Goal: Information Seeking & Learning: Learn about a topic

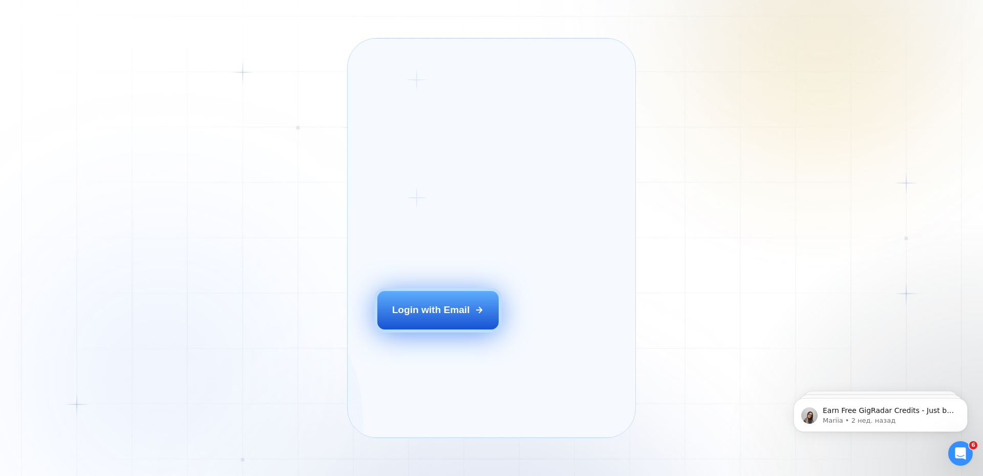
click at [450, 314] on button "Login with Email" at bounding box center [438, 310] width 122 height 38
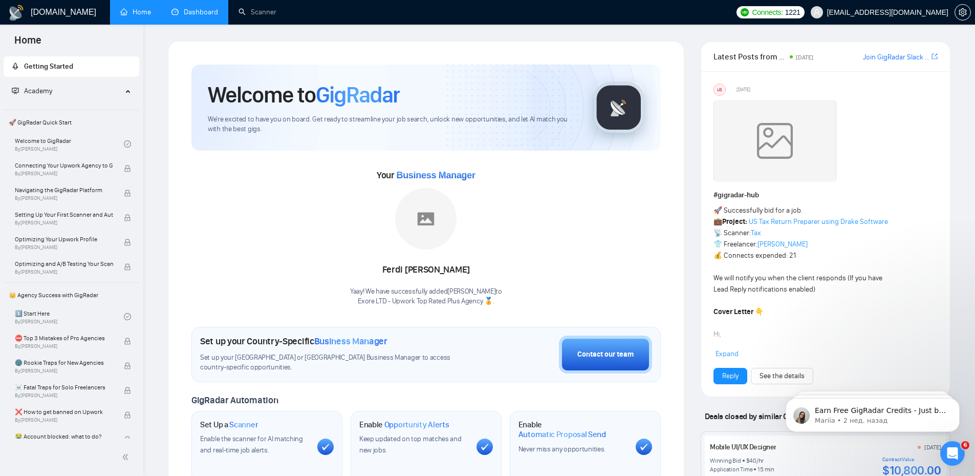
click at [202, 8] on link "Dashboard" at bounding box center [195, 12] width 47 height 9
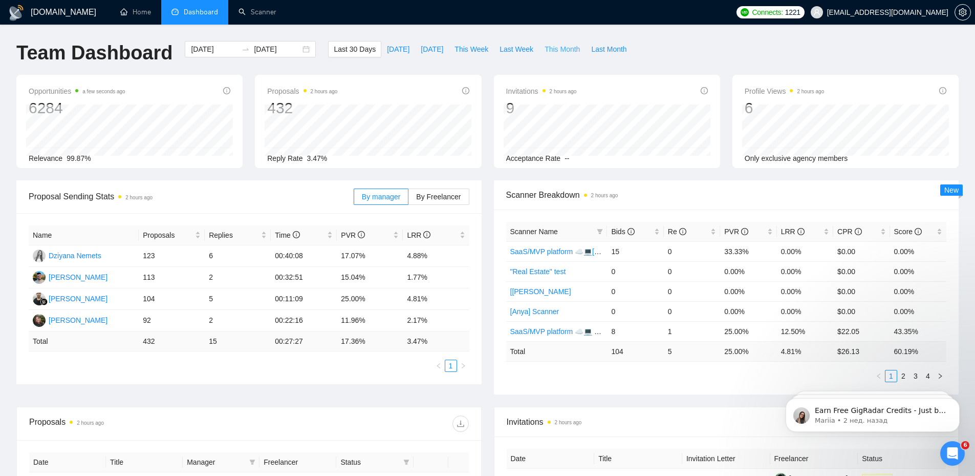
click at [557, 51] on span "This Month" at bounding box center [562, 49] width 35 height 11
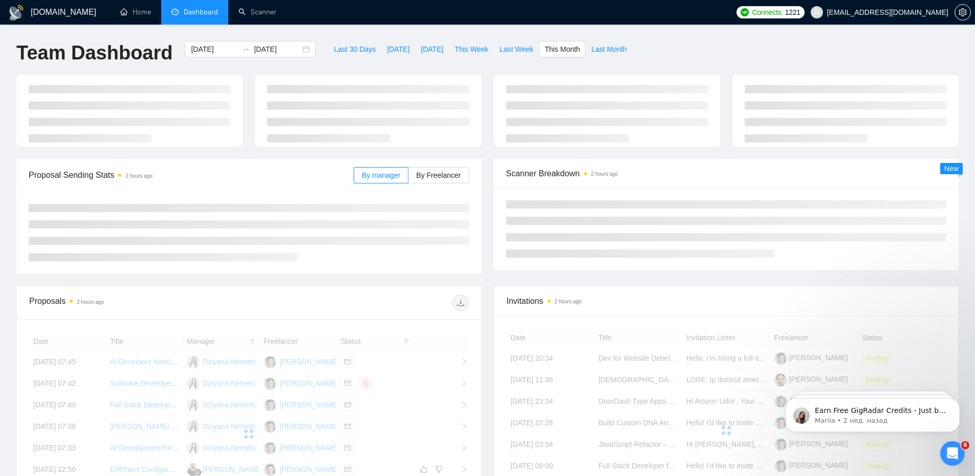
type input "[DATE]"
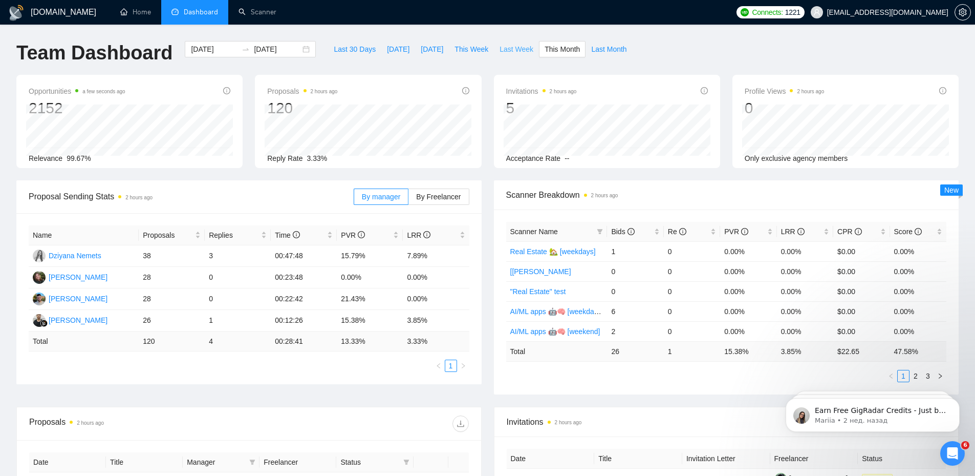
click at [511, 52] on span "Last Week" at bounding box center [517, 49] width 34 height 11
click at [559, 43] on button "This Month" at bounding box center [562, 49] width 47 height 16
type input "[DATE]"
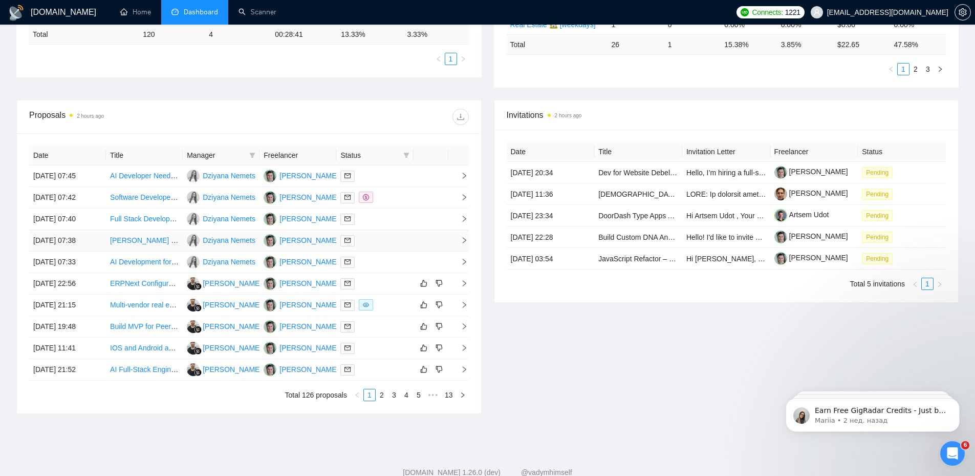
scroll to position [307, 0]
click at [463, 175] on icon "right" at bounding box center [464, 175] width 7 height 7
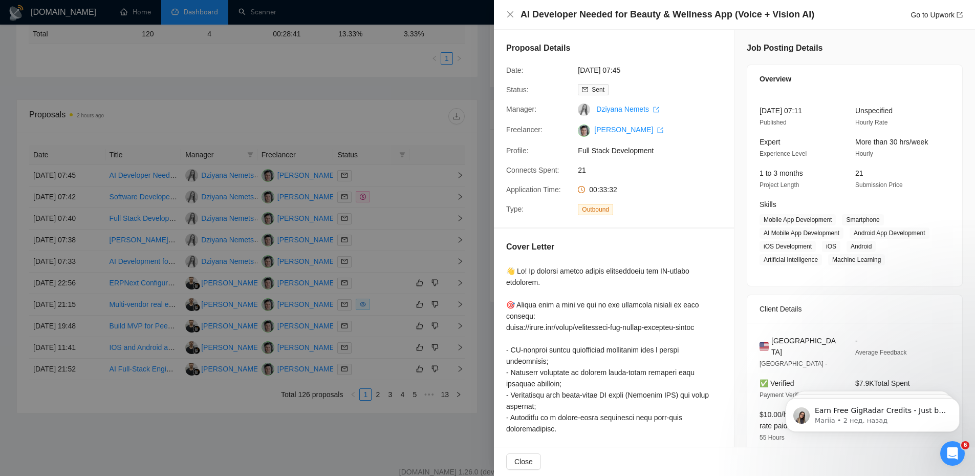
click at [463, 175] on div at bounding box center [487, 238] width 975 height 476
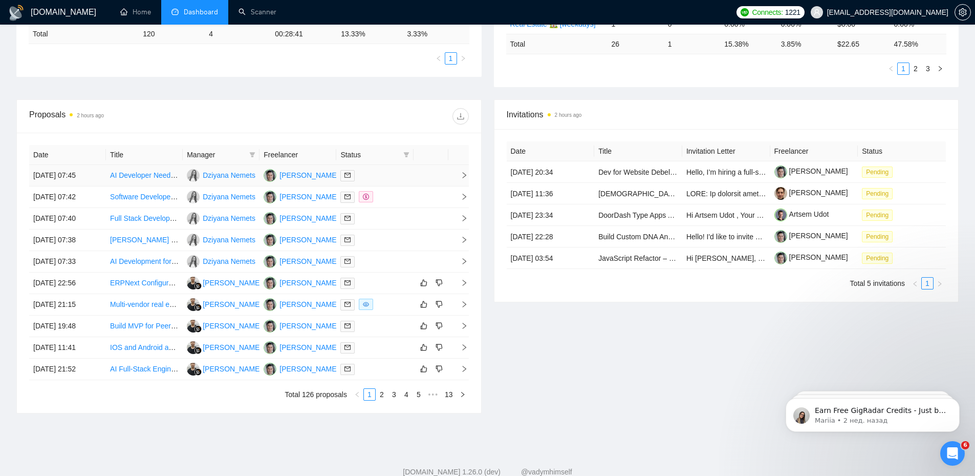
click at [459, 175] on span "right" at bounding box center [460, 175] width 15 height 7
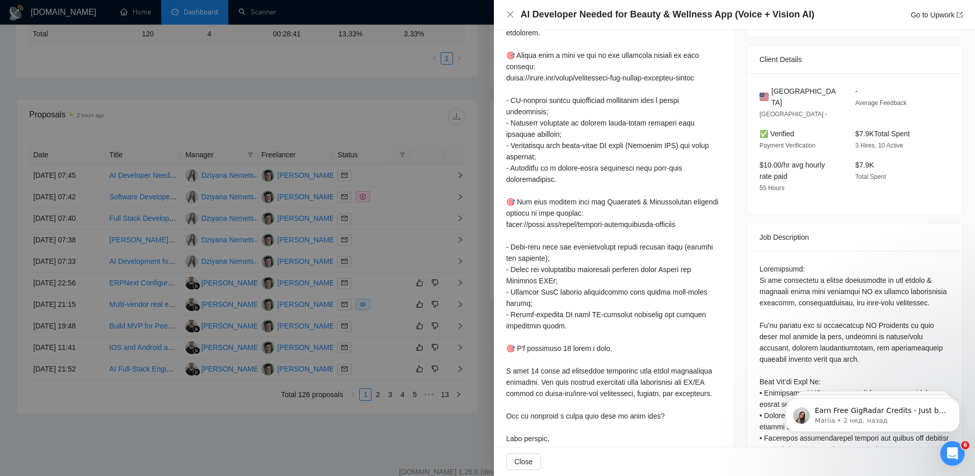
scroll to position [410, 0]
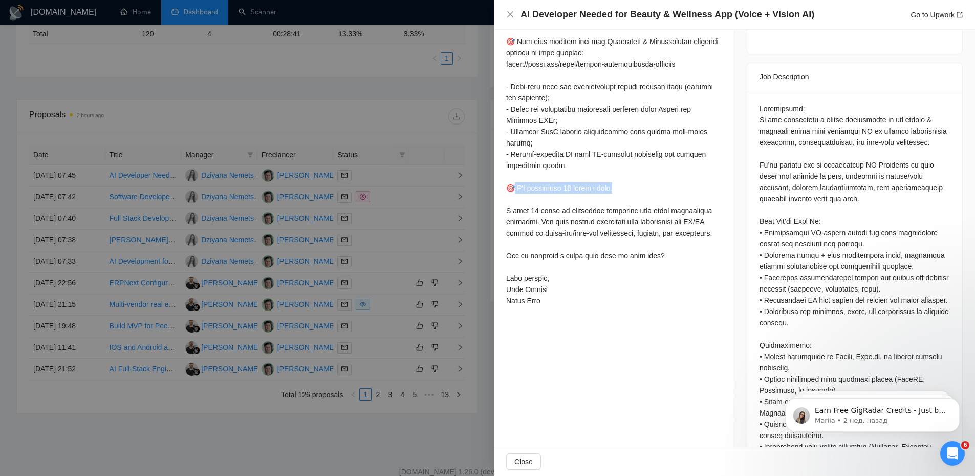
drag, startPoint x: 604, startPoint y: 188, endPoint x: 516, endPoint y: 185, distance: 88.1
click at [516, 185] on div at bounding box center [614, 81] width 216 height 451
copy div "available 40 hours a week. I"
click at [505, 17] on div "AI Developer Needed for Beauty & Wellness App (Voice + Vision AI) Go to Upwork" at bounding box center [734, 15] width 481 height 30
click at [509, 16] on icon "close" at bounding box center [510, 14] width 8 height 8
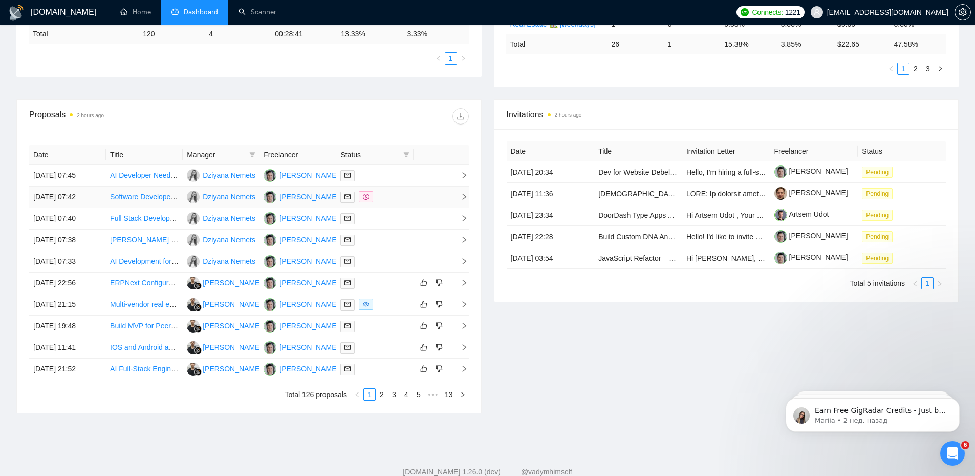
click at [465, 198] on icon "right" at bounding box center [464, 196] width 7 height 7
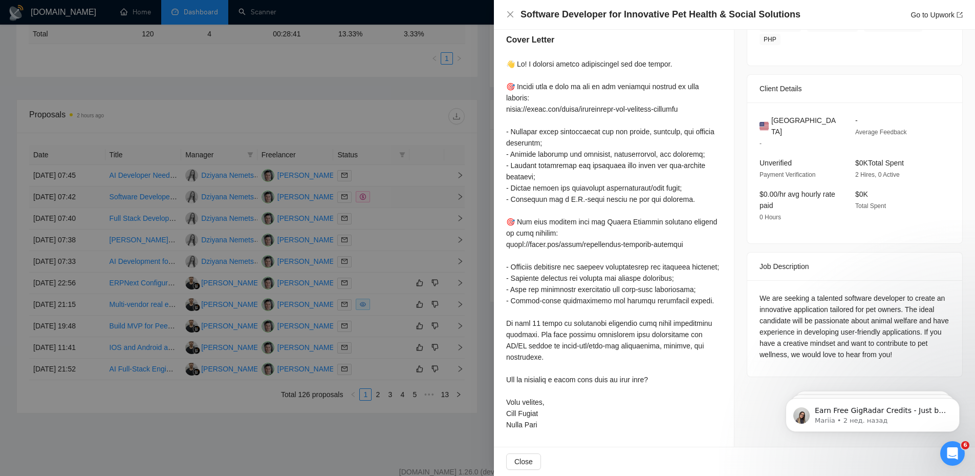
scroll to position [218, 0]
click at [419, 194] on div at bounding box center [487, 238] width 975 height 476
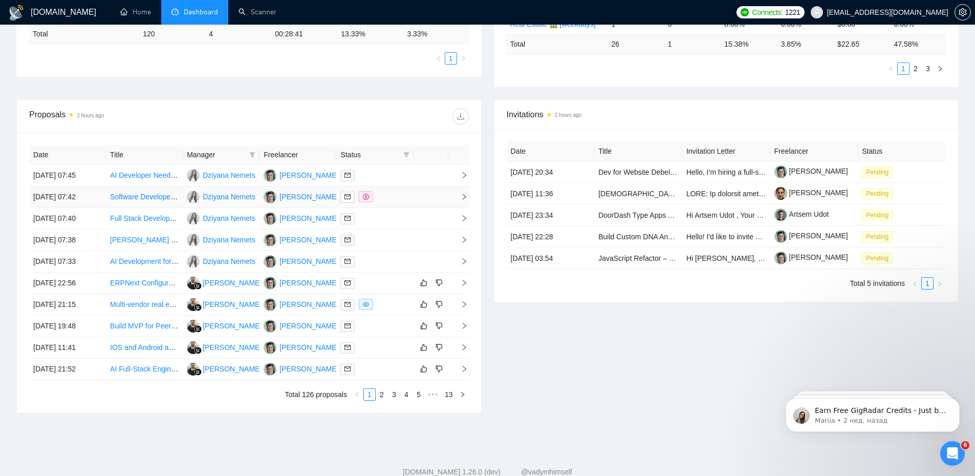
click at [406, 199] on div at bounding box center [375, 197] width 69 height 12
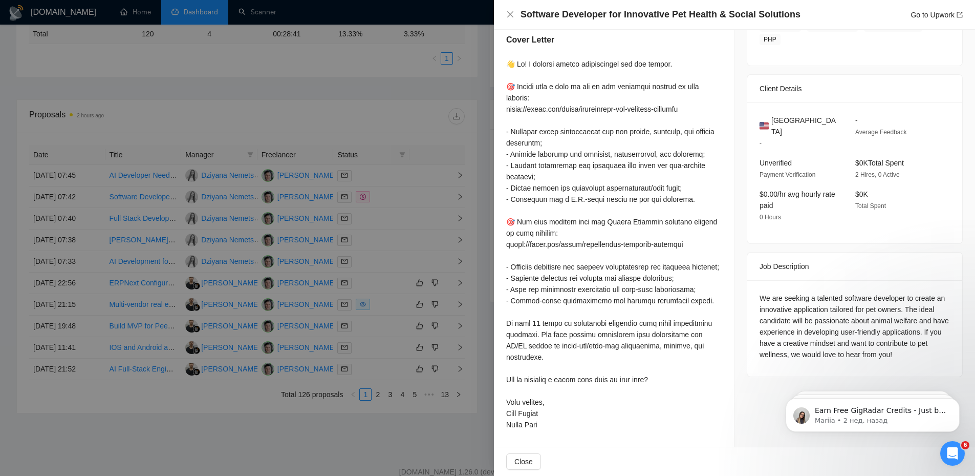
click at [423, 218] on div at bounding box center [487, 238] width 975 height 476
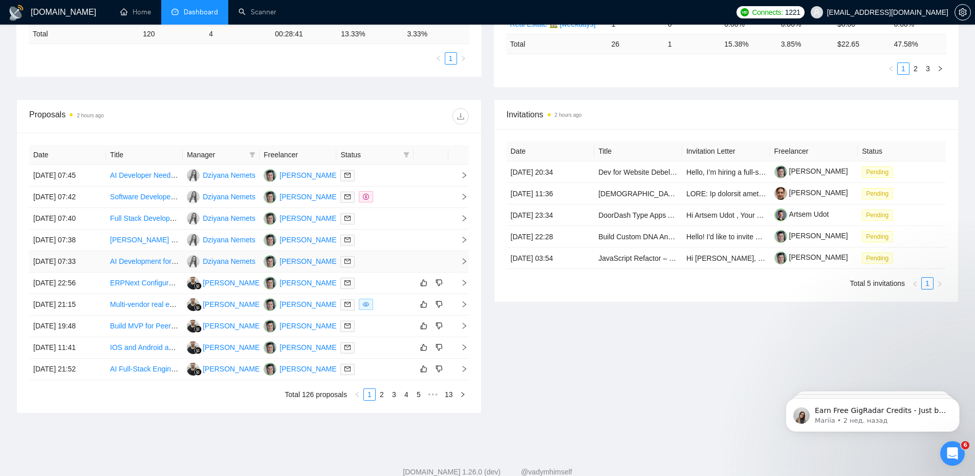
click at [132, 264] on link "AI Development for Website Integration" at bounding box center [172, 261] width 125 height 8
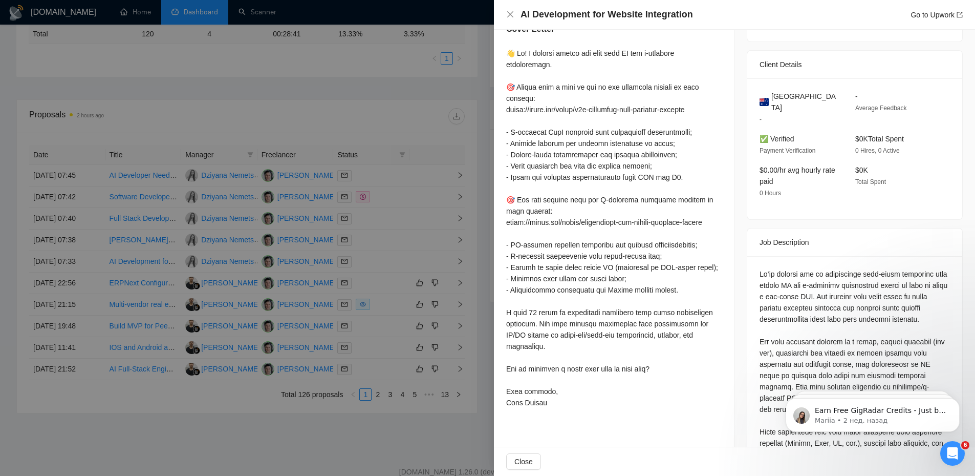
click at [515, 10] on div "AI Development for Website Integration Go to Upwork" at bounding box center [734, 14] width 457 height 13
click at [508, 13] on icon "close" at bounding box center [510, 14] width 8 height 8
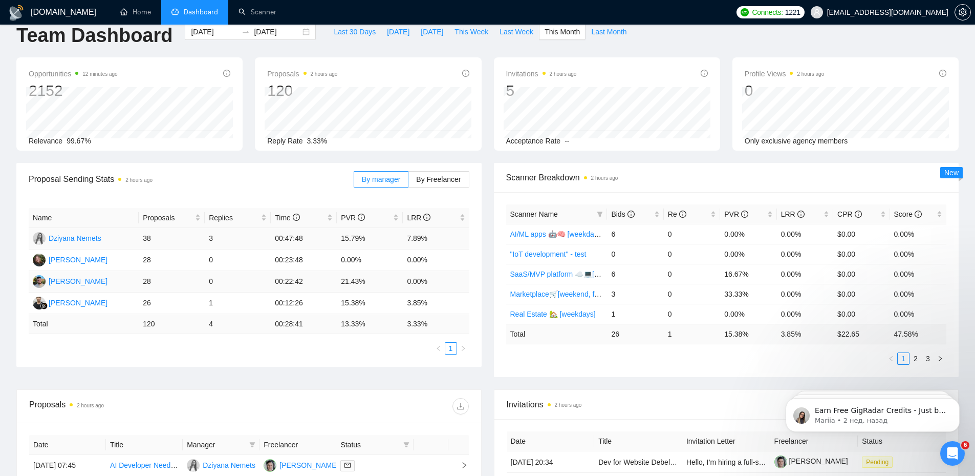
scroll to position [0, 0]
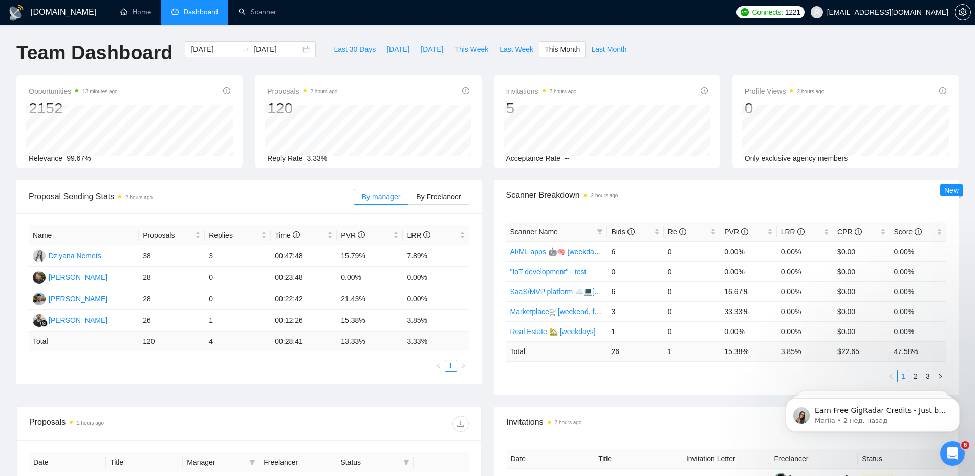
click at [438, 176] on div "Opportunities 13 minutes ago 2152 Relevance 99.67% Proposals 2 hours ago 120 Re…" at bounding box center [487, 127] width 955 height 105
click at [492, 352] on div "Scanner Breakdown 2 hours ago Scanner Name Bids Re PVR LRR CPR Score AI/ML apps…" at bounding box center [727, 287] width 478 height 214
click at [708, 60] on div "Team Dashboard [DATE] [DATE] Last 30 Days [DATE] [DATE] This Week Last Week Thi…" at bounding box center [487, 58] width 955 height 34
click at [222, 380] on div "Name Proposals Replies Time PVR LRR Dziyana Nemets 38 3 00:47:48 15.79% 7.89% […" at bounding box center [248, 298] width 465 height 171
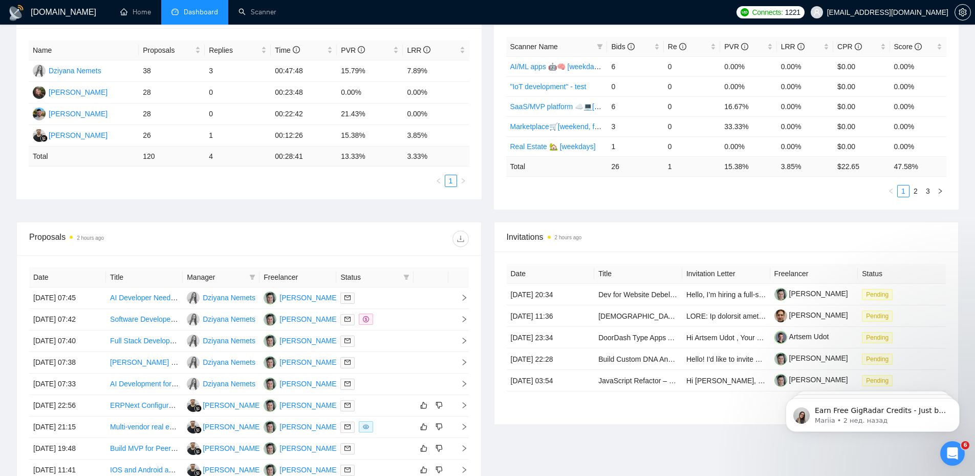
scroll to position [205, 0]
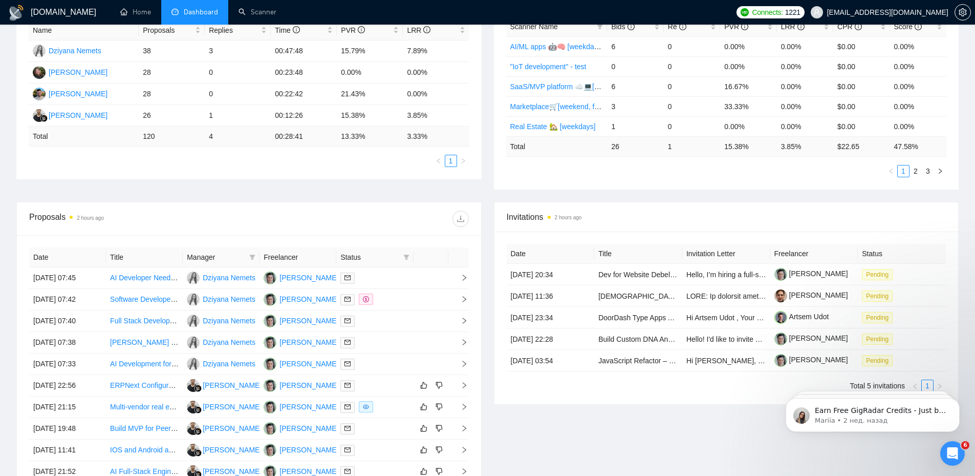
click at [353, 259] on span "Status" at bounding box center [370, 256] width 58 height 11
click at [402, 257] on span at bounding box center [406, 256] width 10 height 15
click at [391, 277] on span "Chat" at bounding box center [380, 276] width 49 height 11
checkbox input "true"
click at [390, 232] on div "Proposals 2 hours ago" at bounding box center [249, 218] width 440 height 33
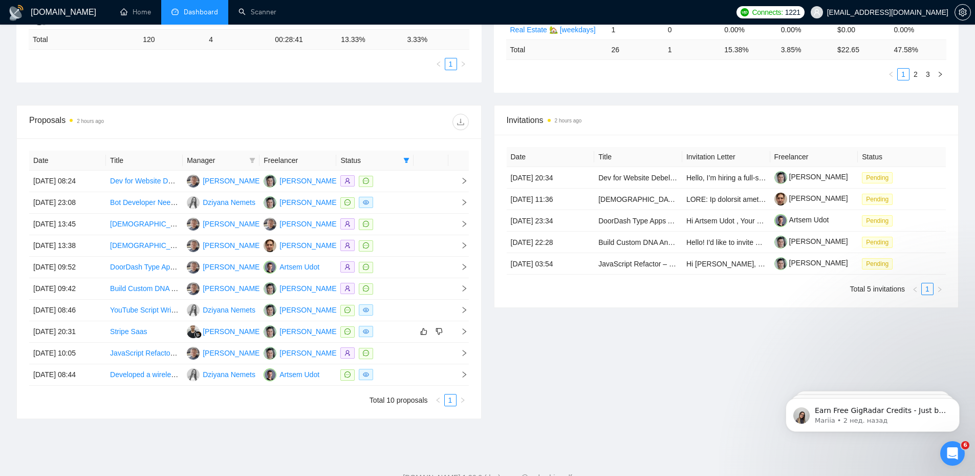
scroll to position [336, 0]
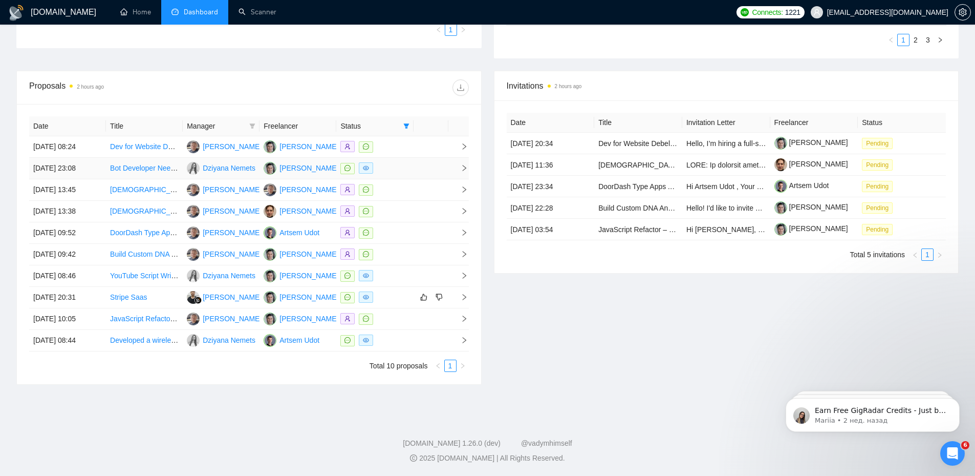
click at [409, 171] on div at bounding box center [375, 168] width 69 height 12
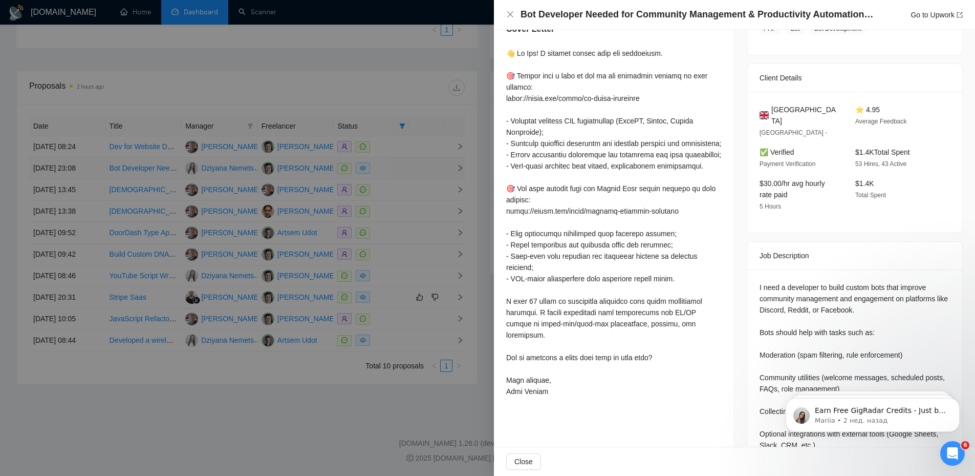
click at [409, 171] on div at bounding box center [487, 238] width 975 height 476
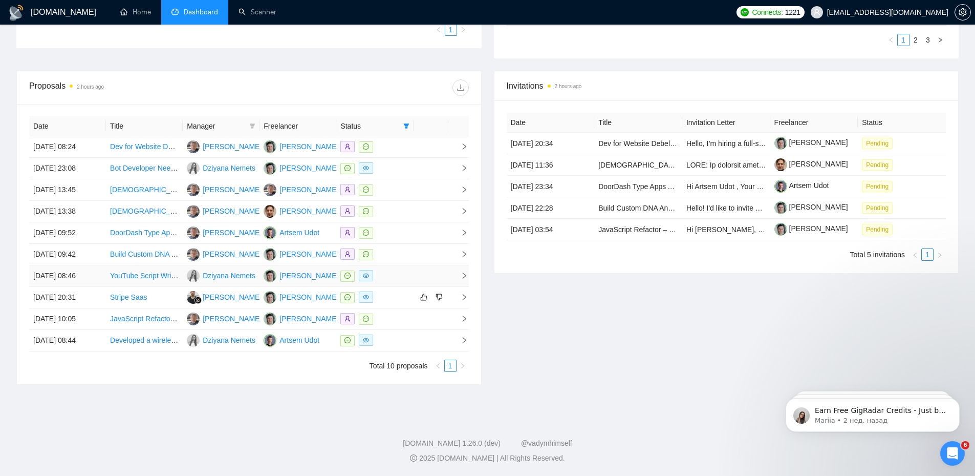
click at [398, 275] on div at bounding box center [375, 276] width 69 height 12
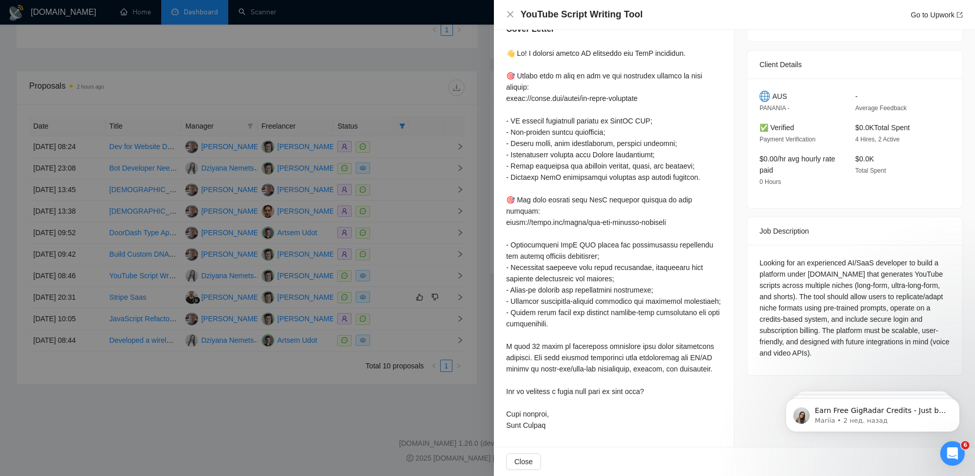
click at [398, 279] on div at bounding box center [487, 238] width 975 height 476
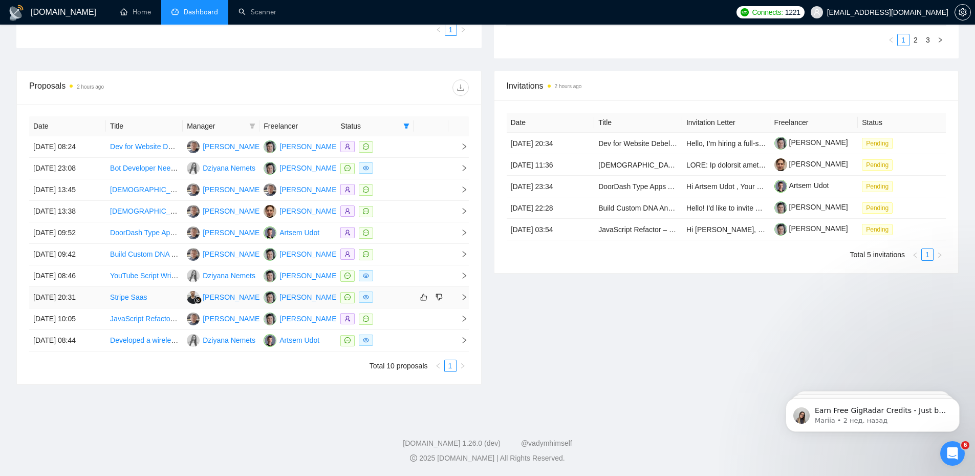
click at [395, 294] on div at bounding box center [375, 297] width 69 height 12
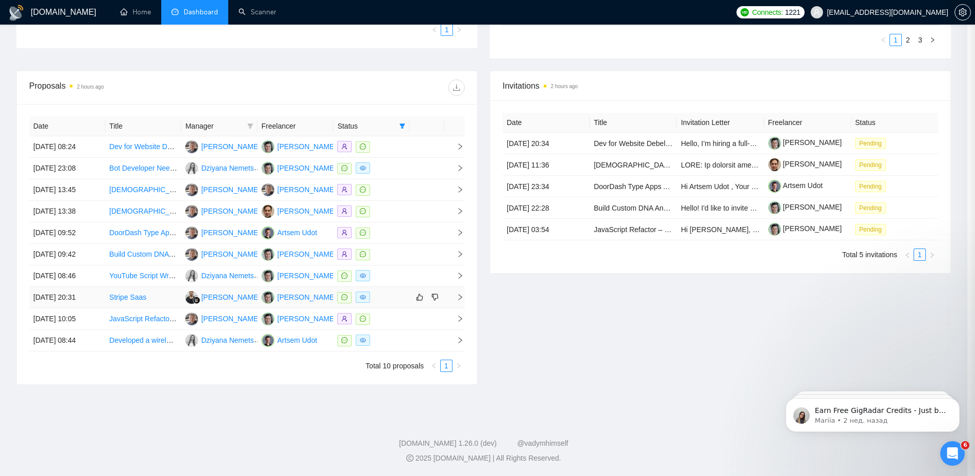
scroll to position [141, 0]
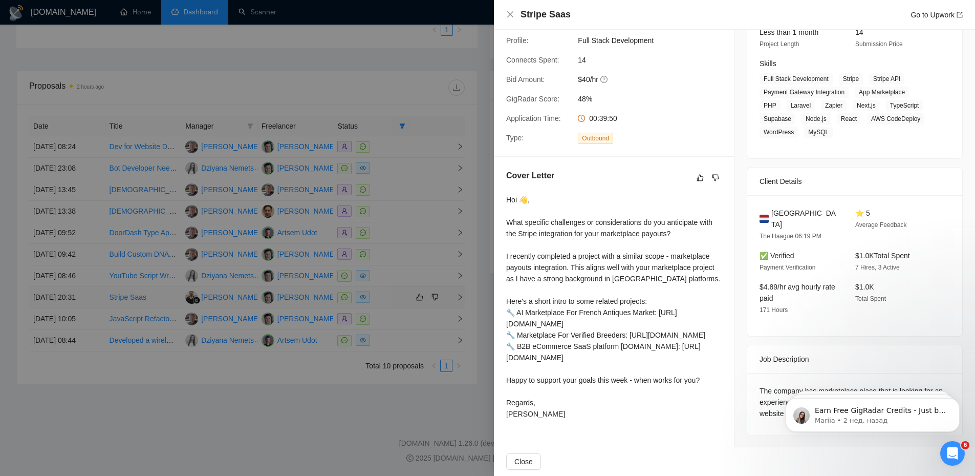
click at [395, 294] on div at bounding box center [487, 238] width 975 height 476
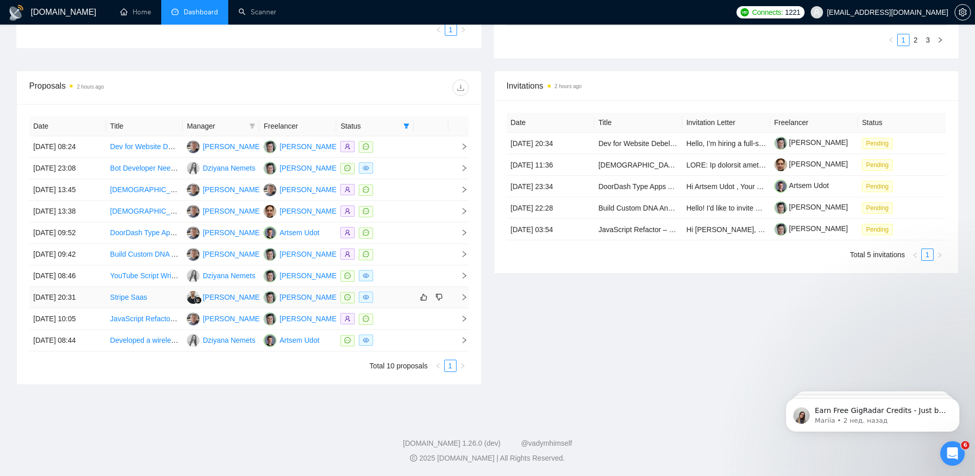
click at [393, 300] on div at bounding box center [375, 297] width 69 height 12
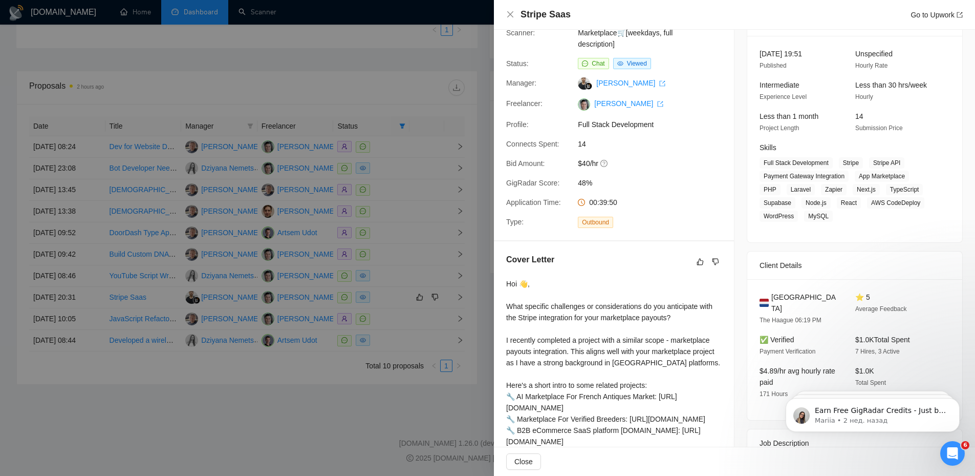
scroll to position [0, 0]
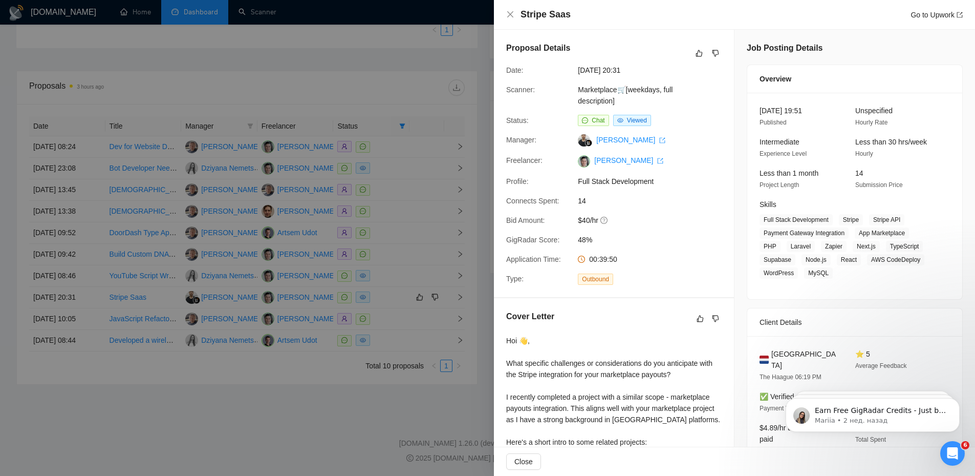
click at [402, 110] on div at bounding box center [487, 238] width 975 height 476
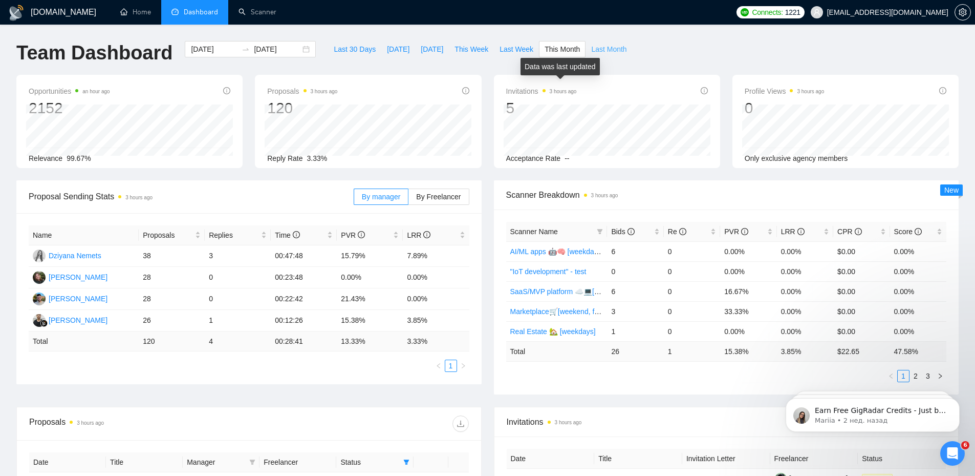
click at [599, 50] on span "Last Month" at bounding box center [608, 49] width 35 height 11
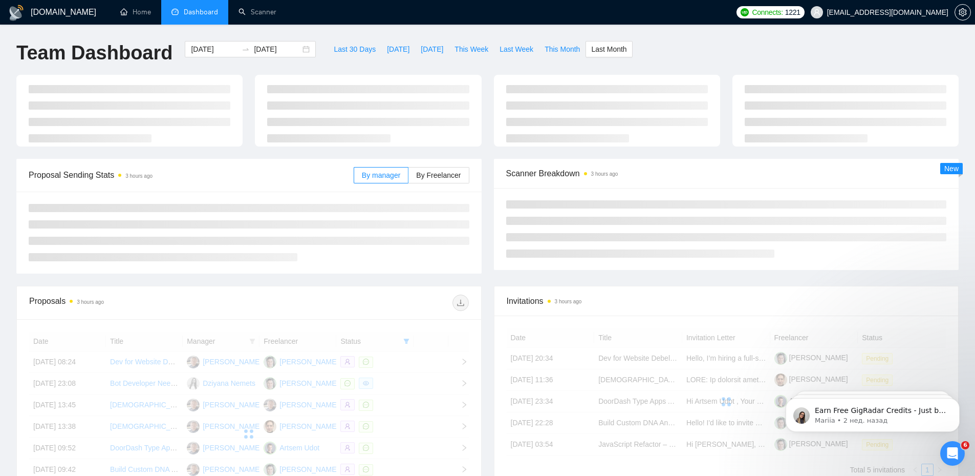
type input "[DATE]"
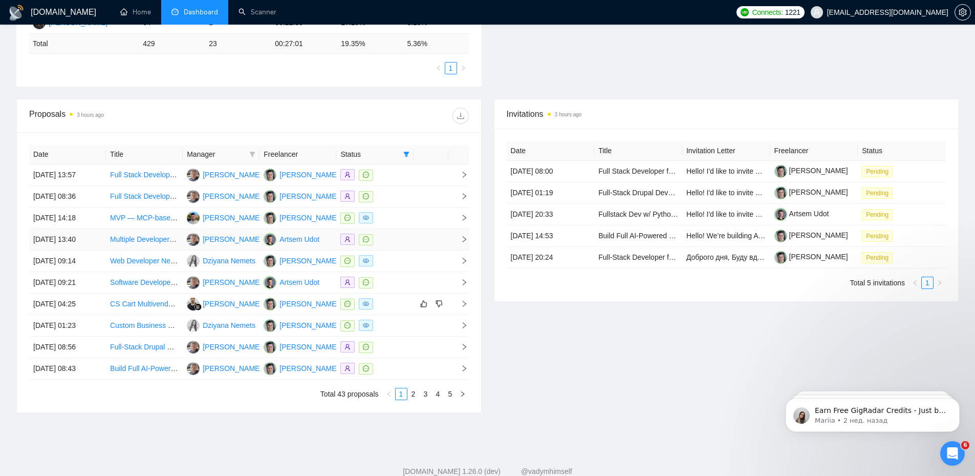
scroll to position [307, 0]
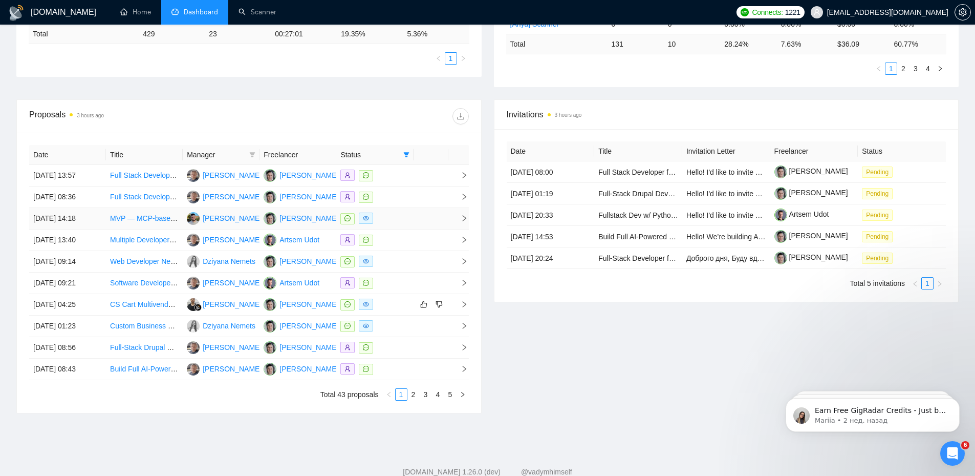
click at [412, 219] on td at bounding box center [374, 219] width 77 height 22
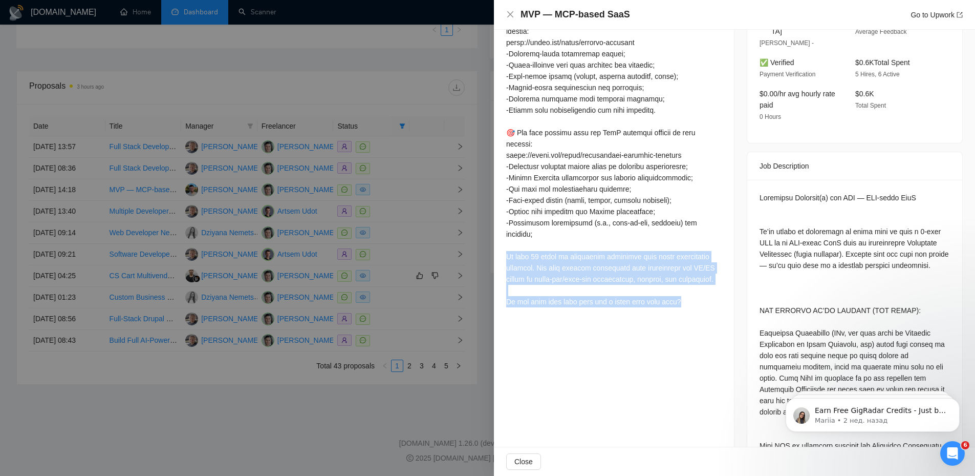
drag, startPoint x: 696, startPoint y: 306, endPoint x: 495, endPoint y: 247, distance: 210.0
click at [495, 247] on div "Cover Letter" at bounding box center [614, 122] width 240 height 402
copy div "have 14 years of experience providing full stack development services. Our team…"
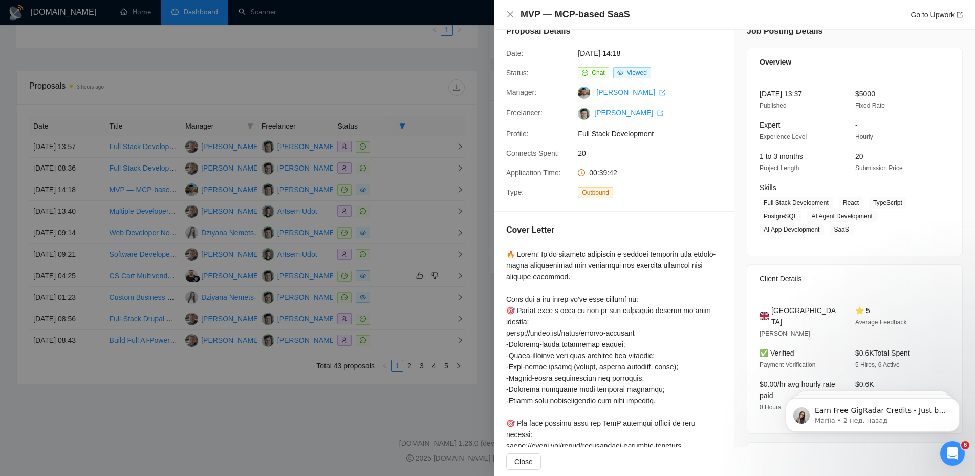
scroll to position [0, 0]
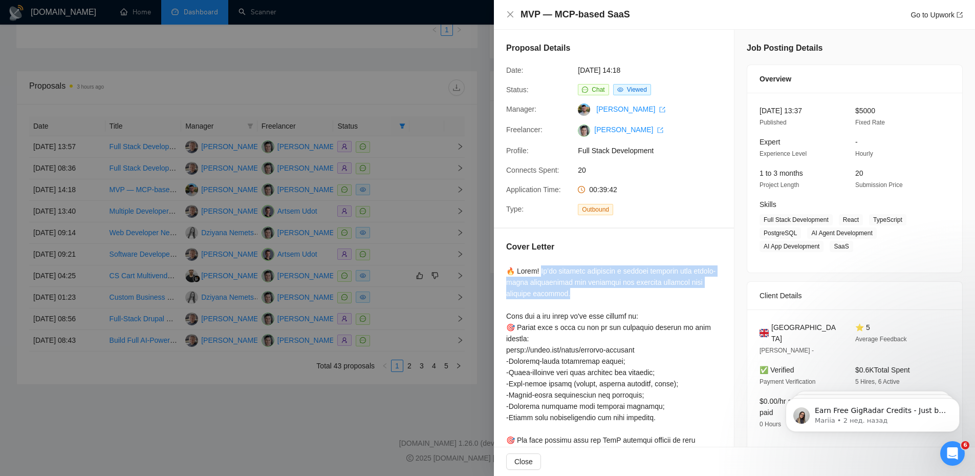
drag, startPoint x: 549, startPoint y: 285, endPoint x: 538, endPoint y: 265, distance: 22.5
click at [538, 265] on div at bounding box center [614, 439] width 216 height 349
copy div "e’ve recently developed a booking platform with stripe-based subscription and i…"
